Goal: Task Accomplishment & Management: Manage account settings

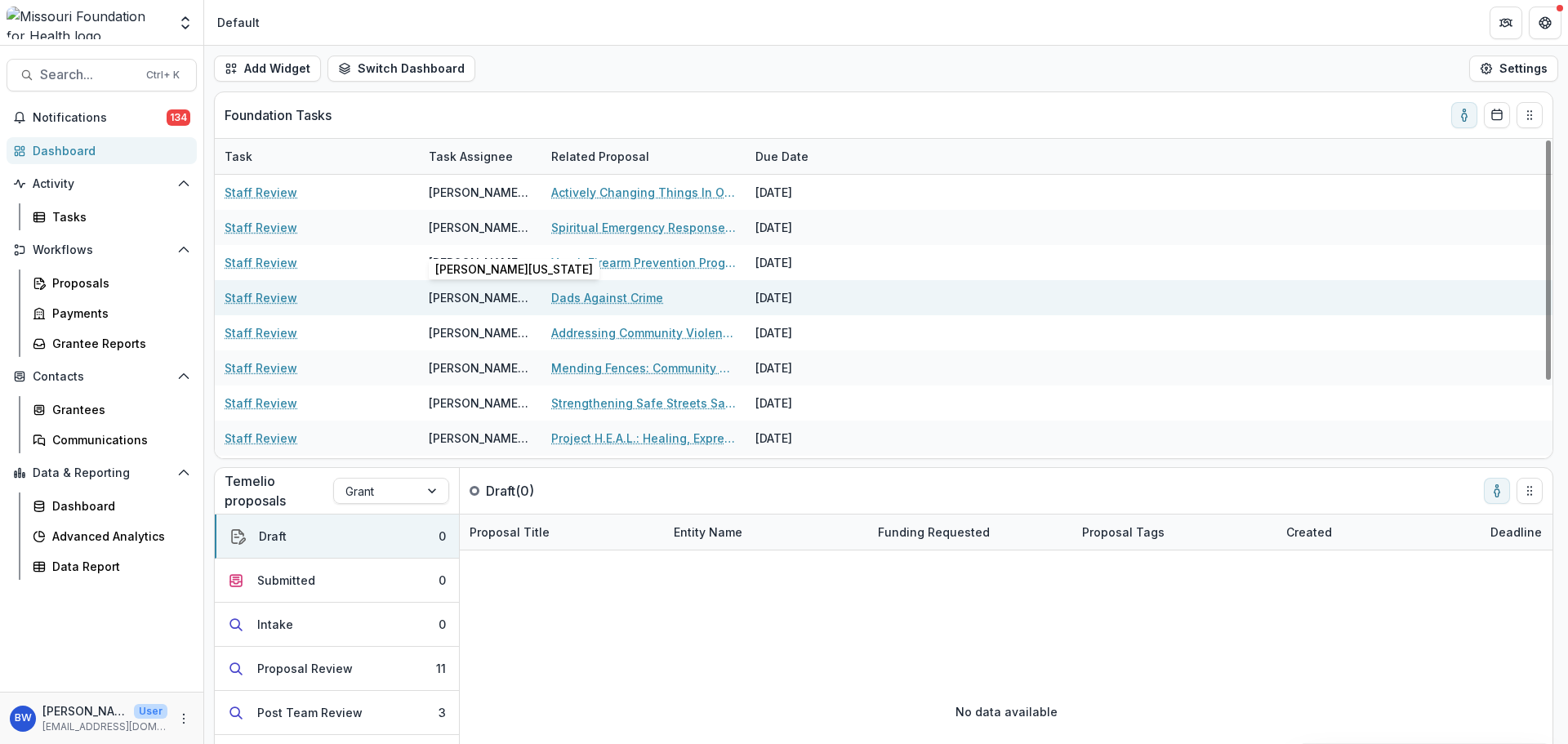
scroll to position [103, 0]
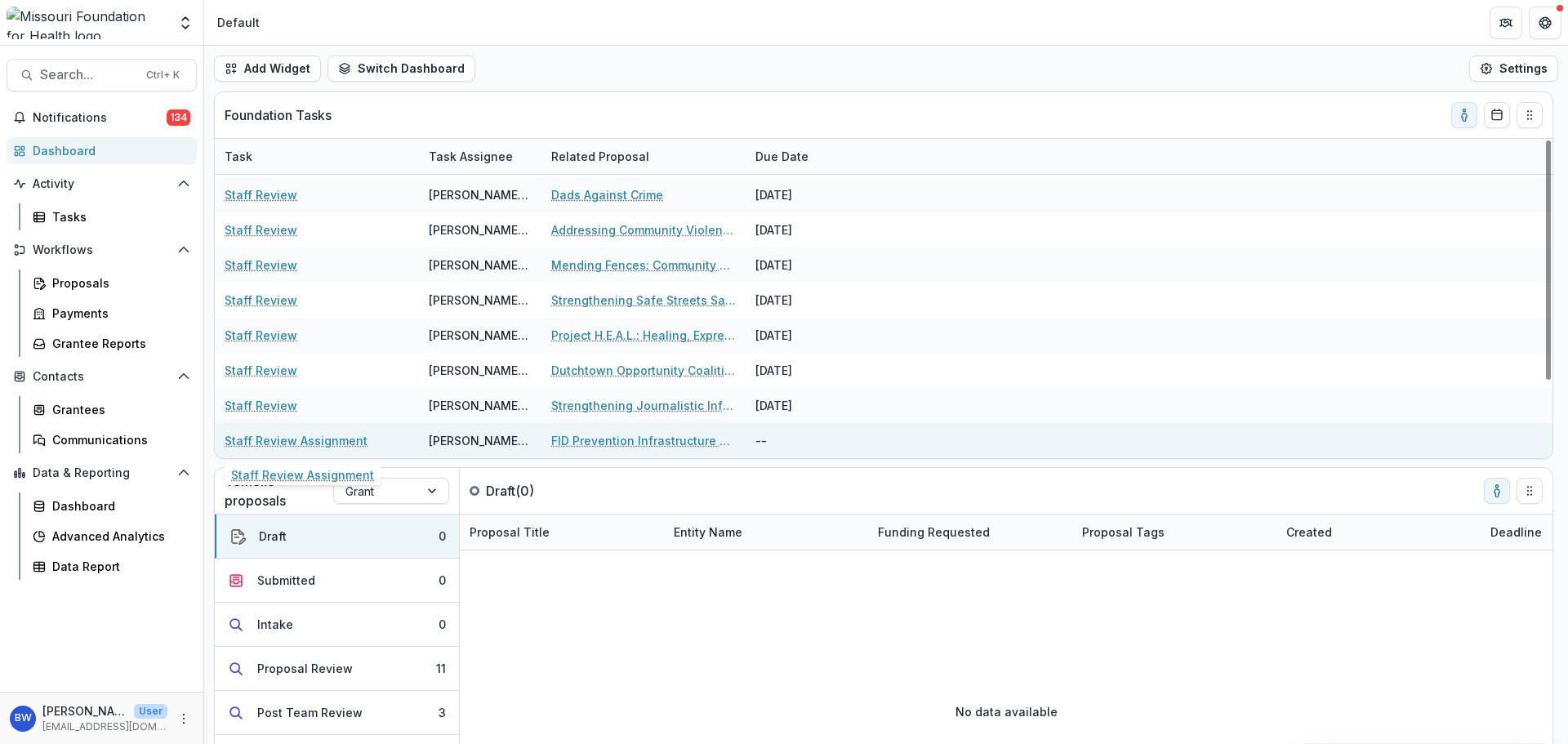
click at [297, 436] on link "Staff Review Assignment" at bounding box center [297, 440] width 143 height 17
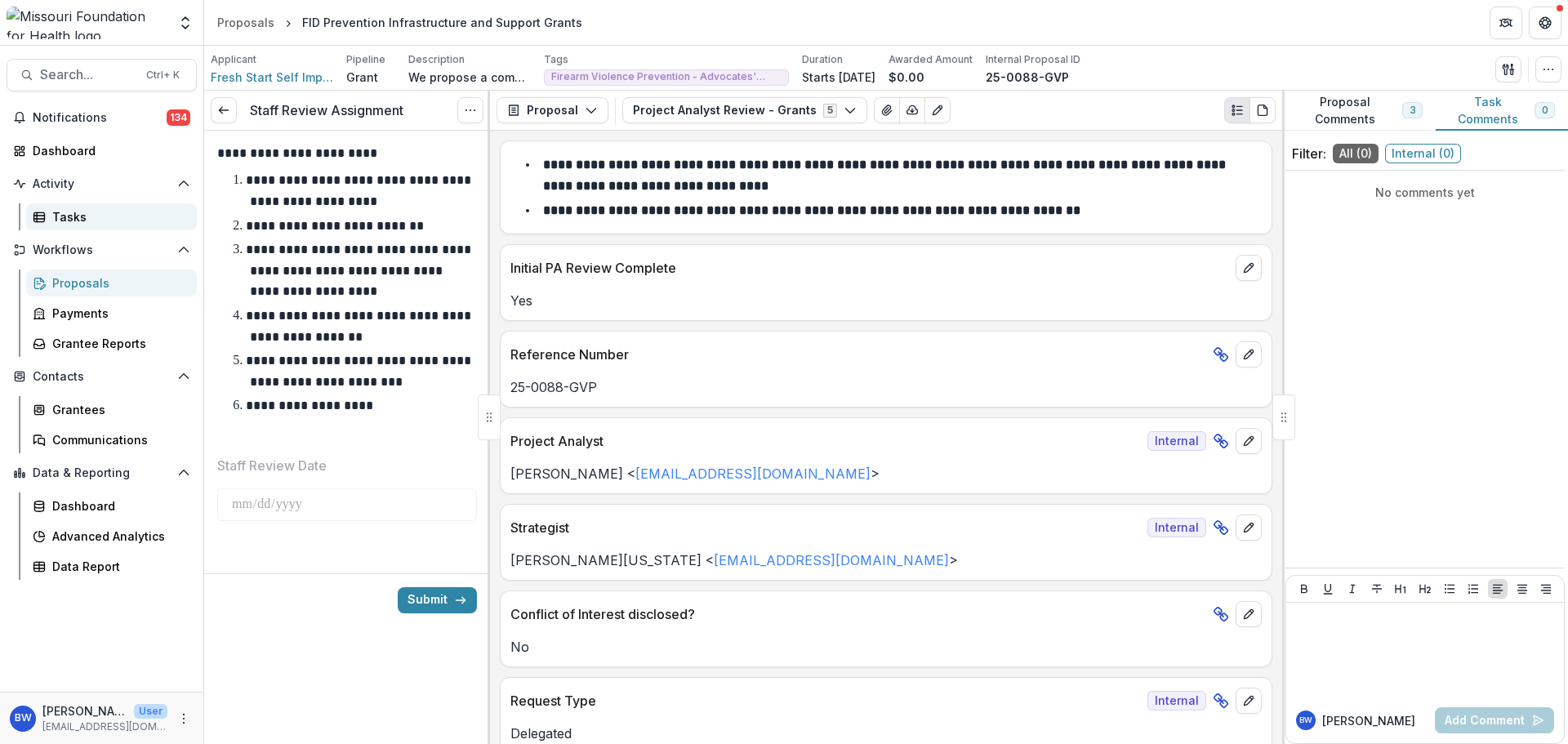
click at [58, 220] on div "Tasks" at bounding box center [118, 217] width 132 height 17
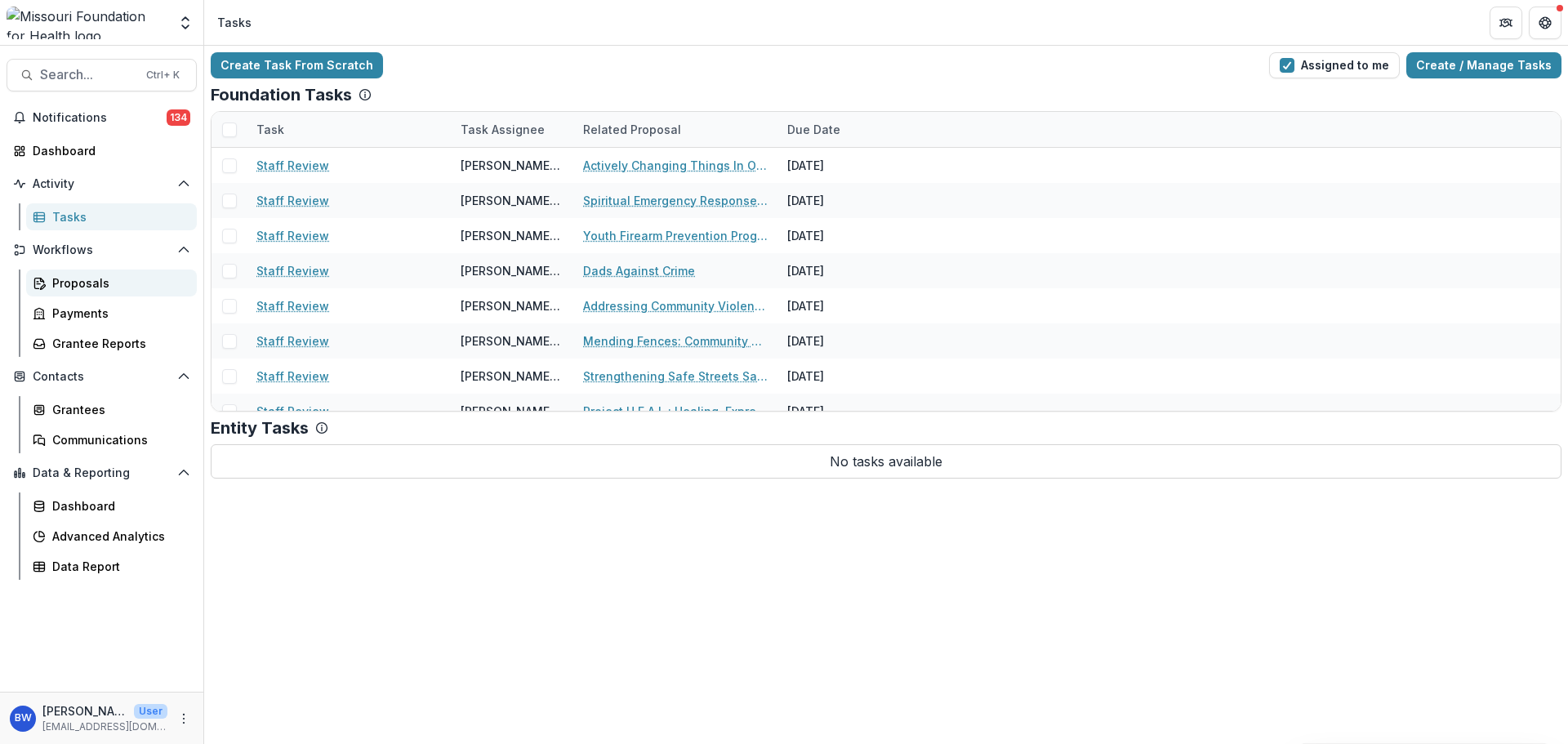
click at [102, 271] on link "Proposals" at bounding box center [112, 283] width 171 height 27
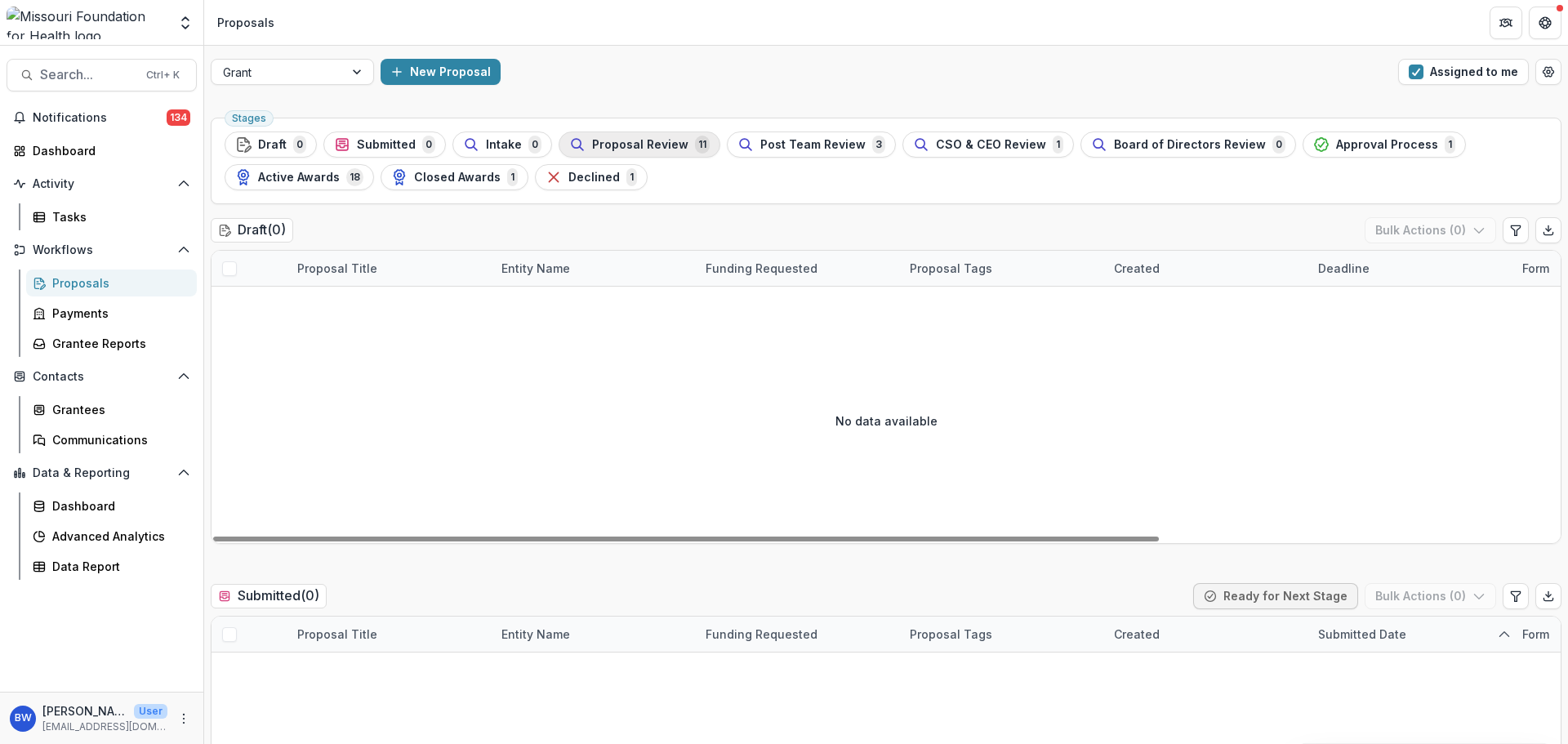
click at [683, 148] on div "Proposal Review 11" at bounding box center [639, 144] width 140 height 18
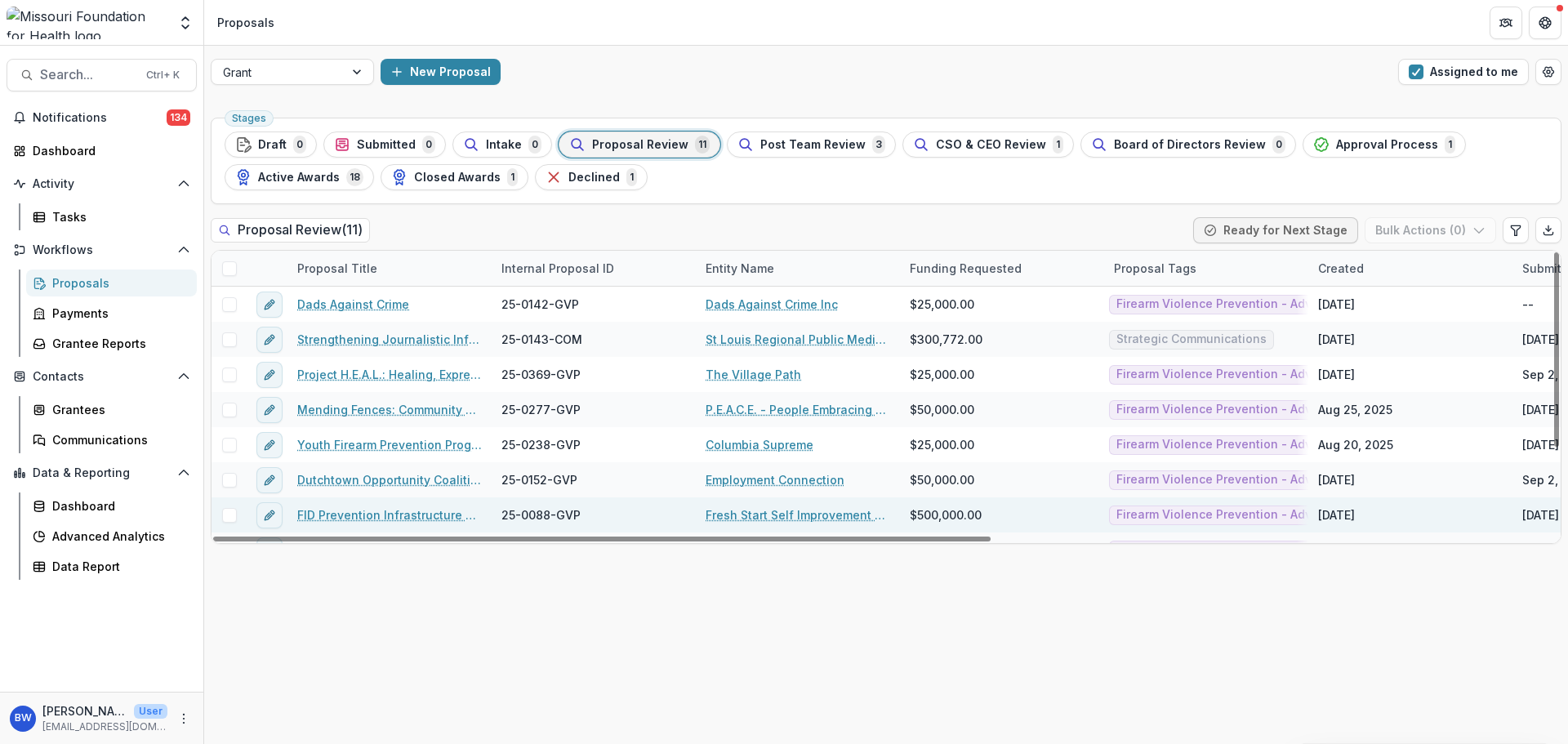
click at [399, 516] on link "FID Prevention Infrastructure and Support Grants" at bounding box center [390, 515] width 185 height 17
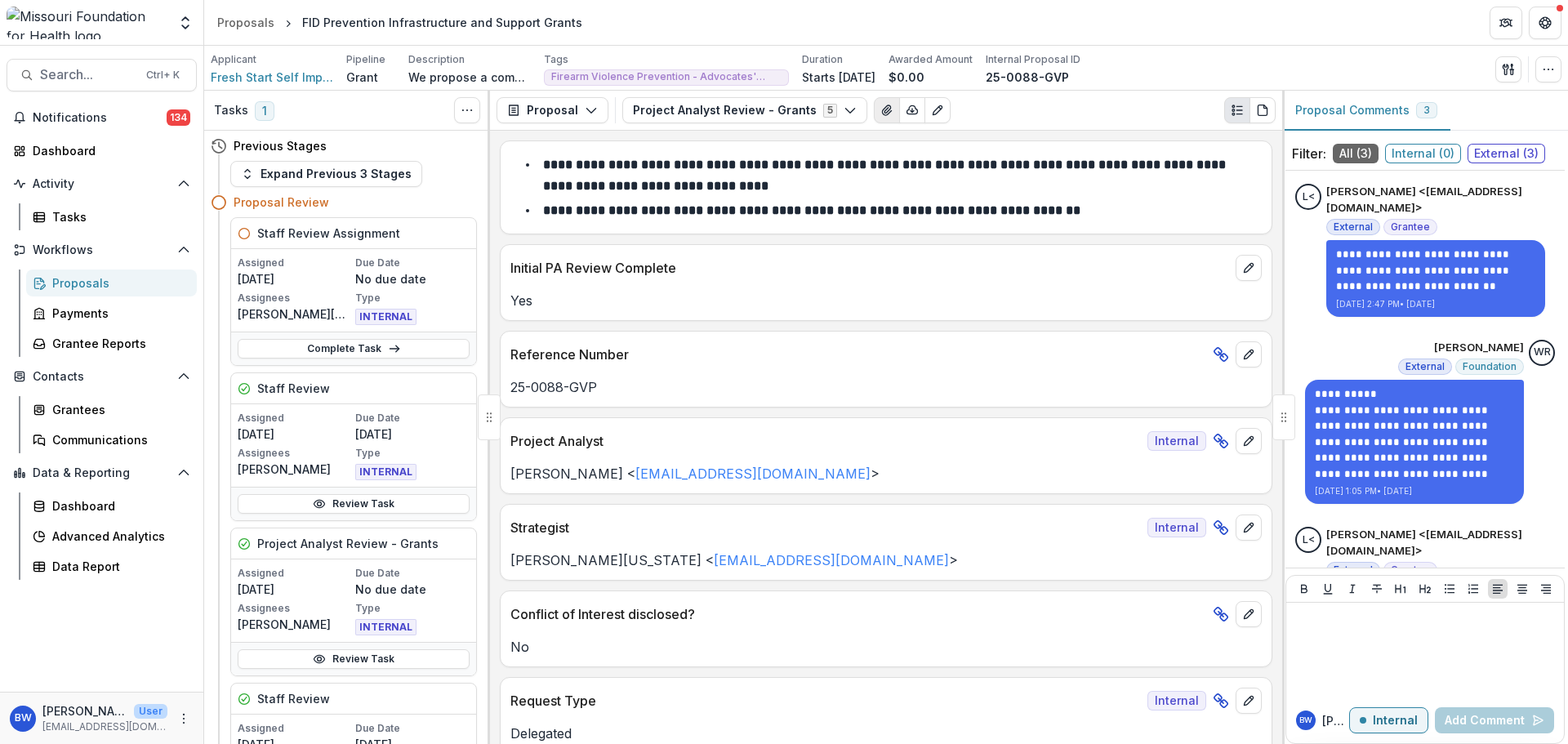
click at [882, 109] on icon "View Attached Files" at bounding box center [886, 110] width 9 height 10
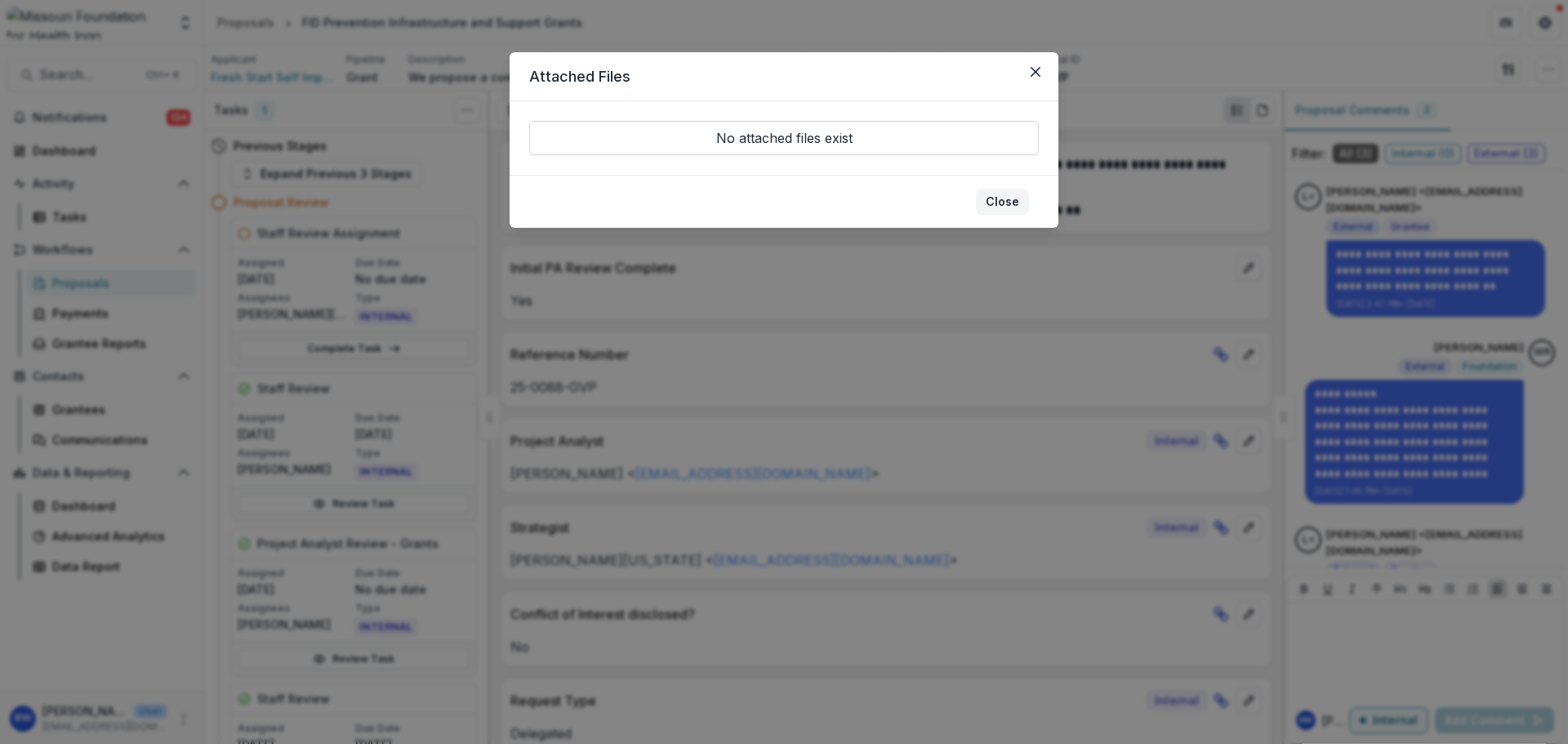
click at [1006, 199] on button "Close" at bounding box center [1002, 201] width 53 height 26
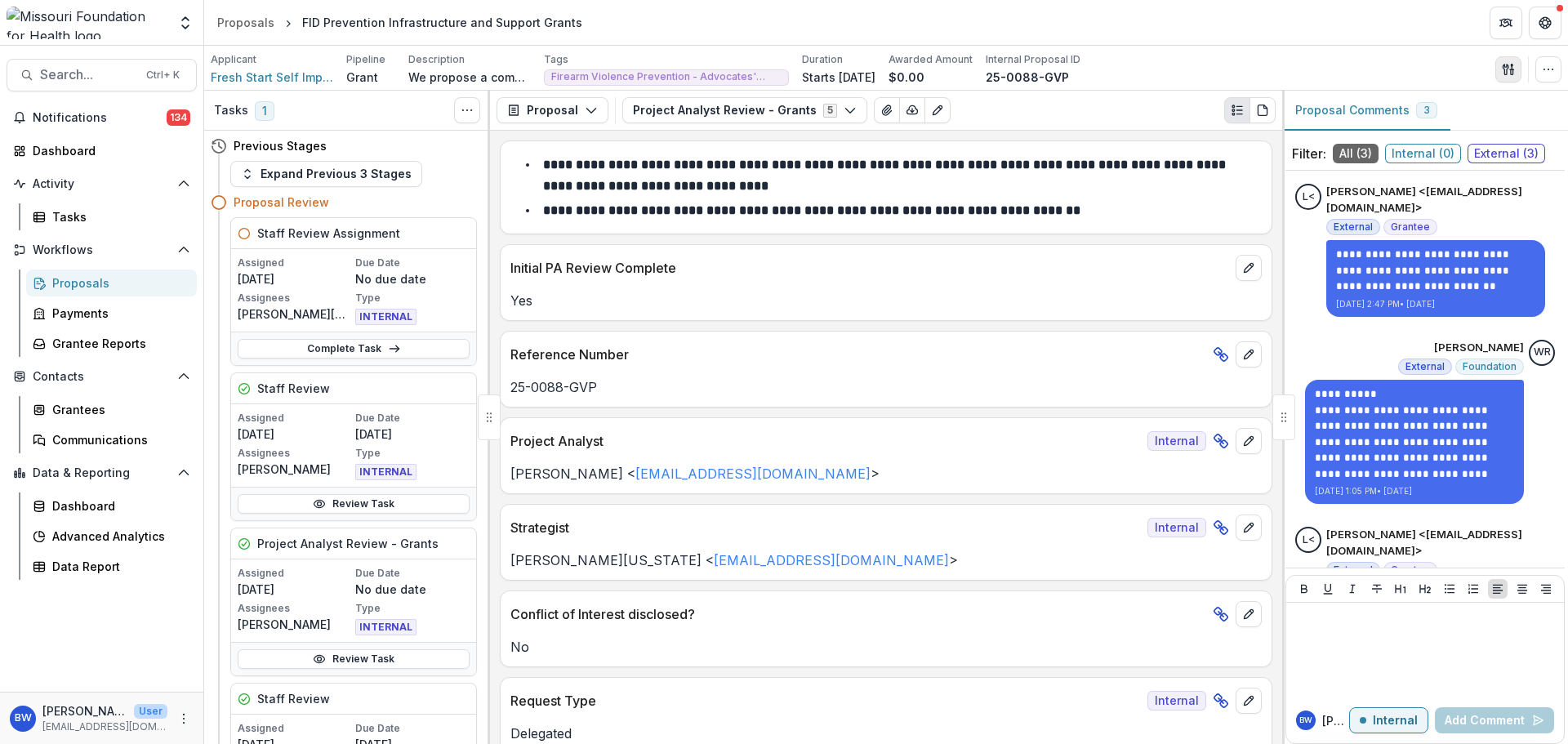
click at [1514, 71] on icon "button" at bounding box center [1508, 69] width 13 height 13
click at [1495, 127] on button "Proposal Files" at bounding box center [1430, 133] width 174 height 27
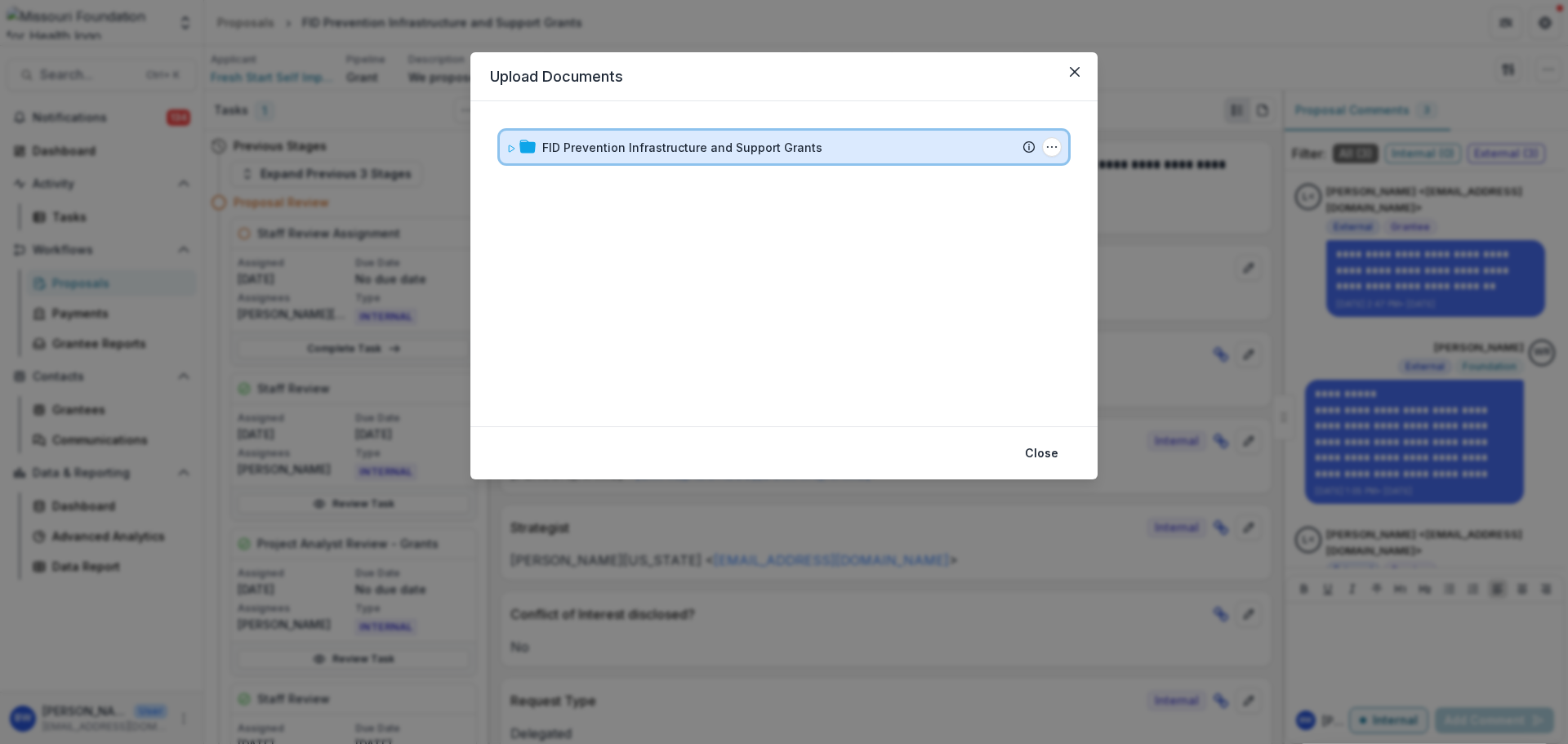
click at [514, 146] on icon at bounding box center [511, 148] width 10 height 10
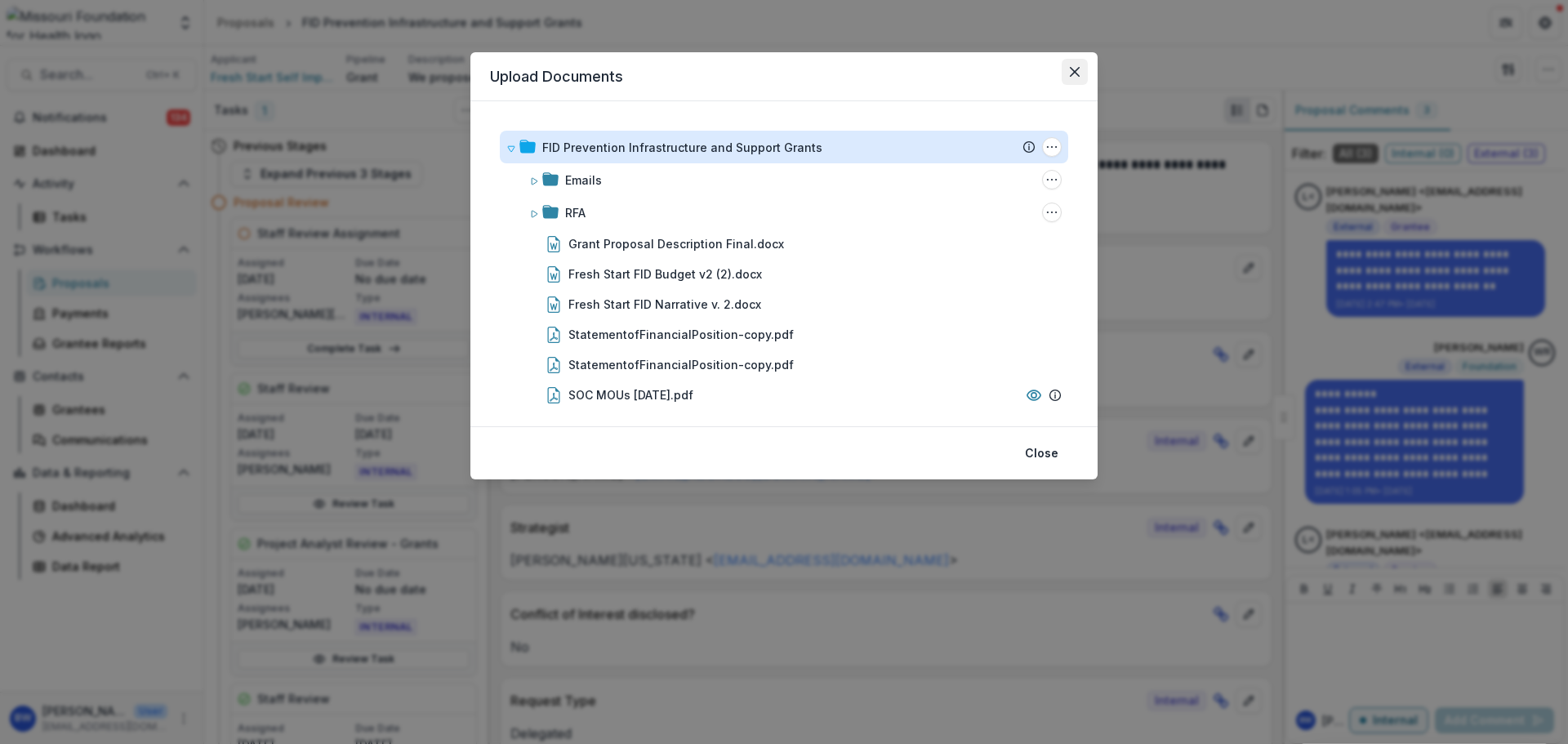
click at [1071, 70] on icon "Close" at bounding box center [1074, 72] width 10 height 10
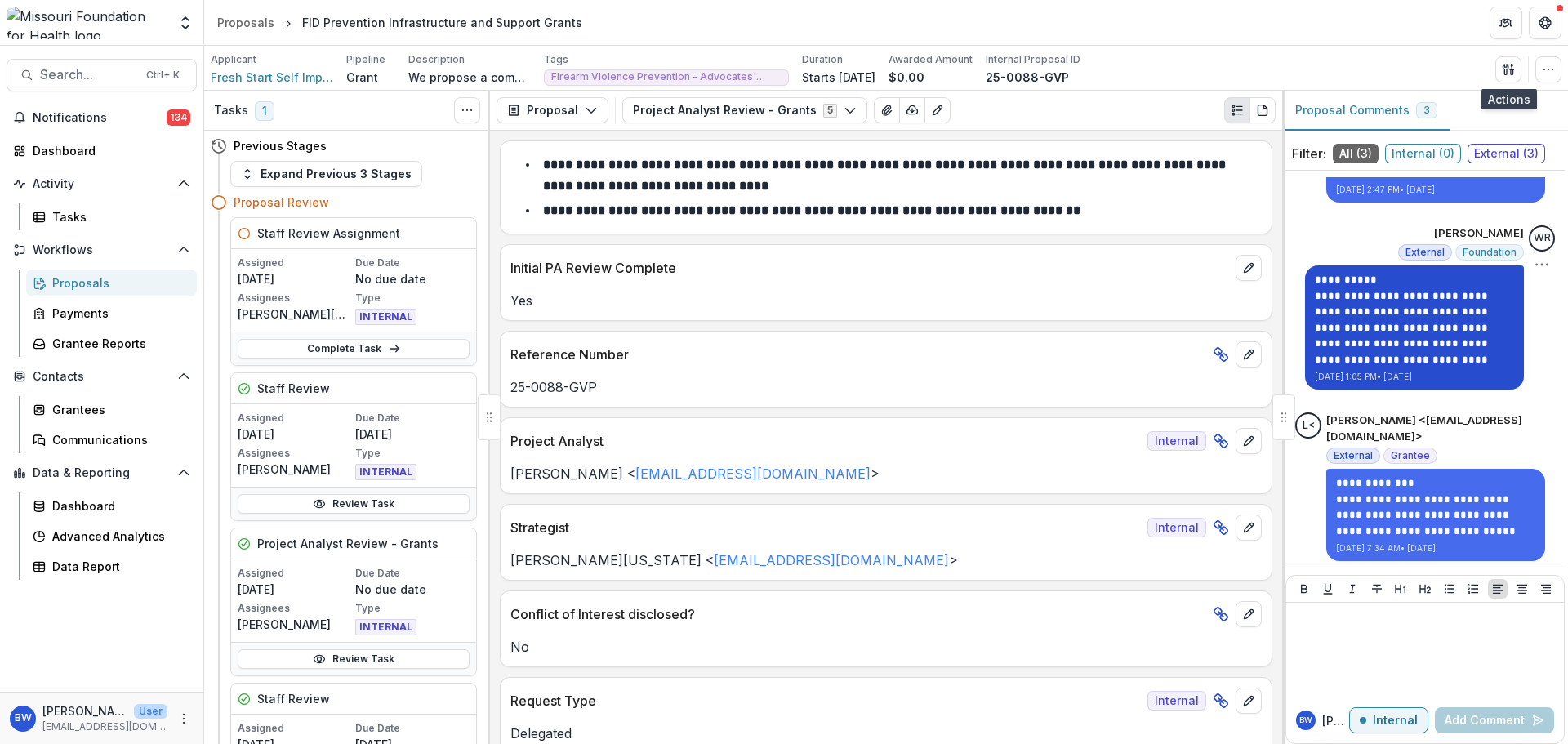
scroll to position [117, 0]
